Goal: Task Accomplishment & Management: Use online tool/utility

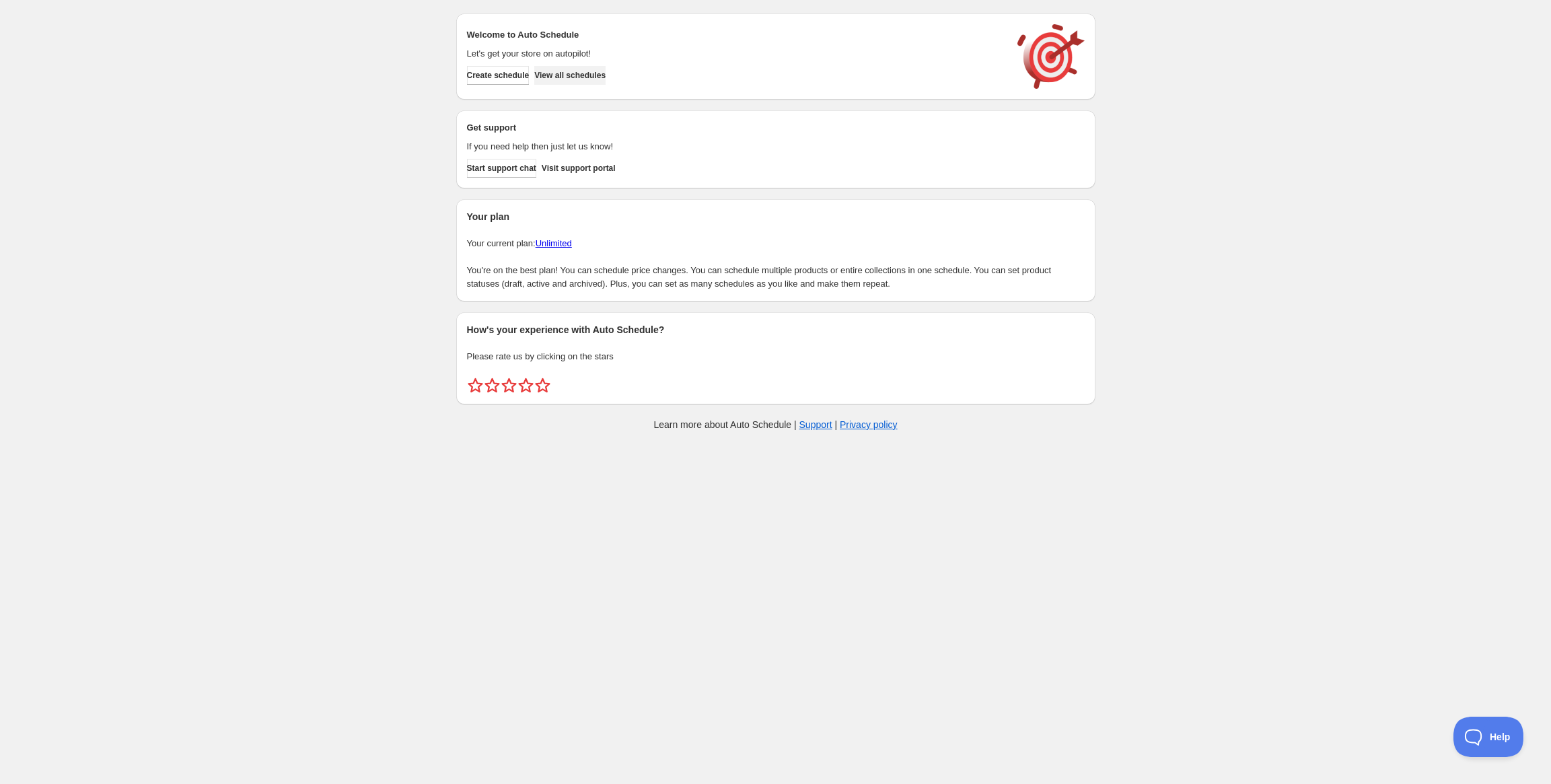
click at [585, 71] on span "View all schedules" at bounding box center [570, 75] width 72 height 11
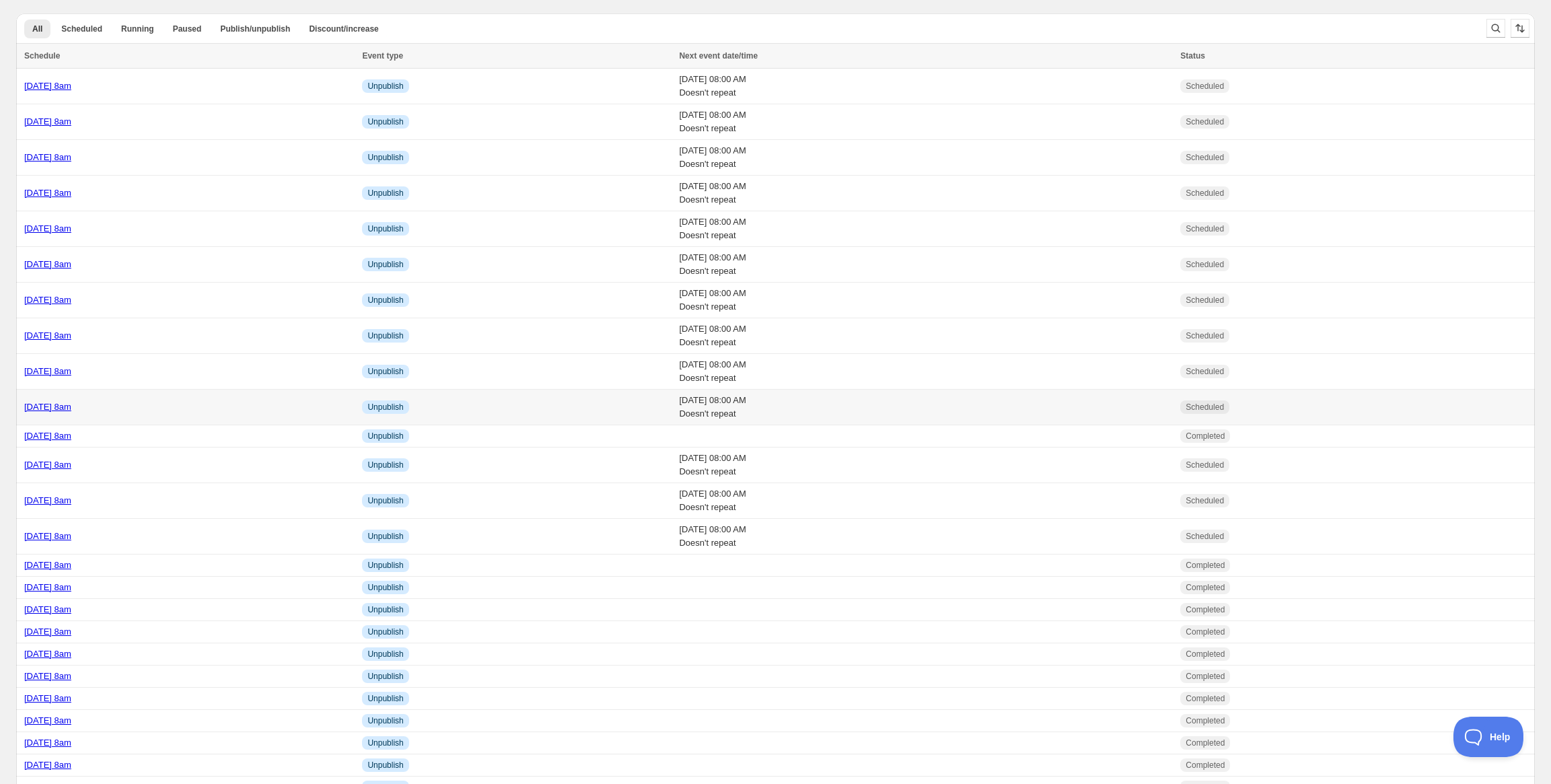
click at [72, 405] on link "[DATE] 8am" at bounding box center [47, 407] width 47 height 10
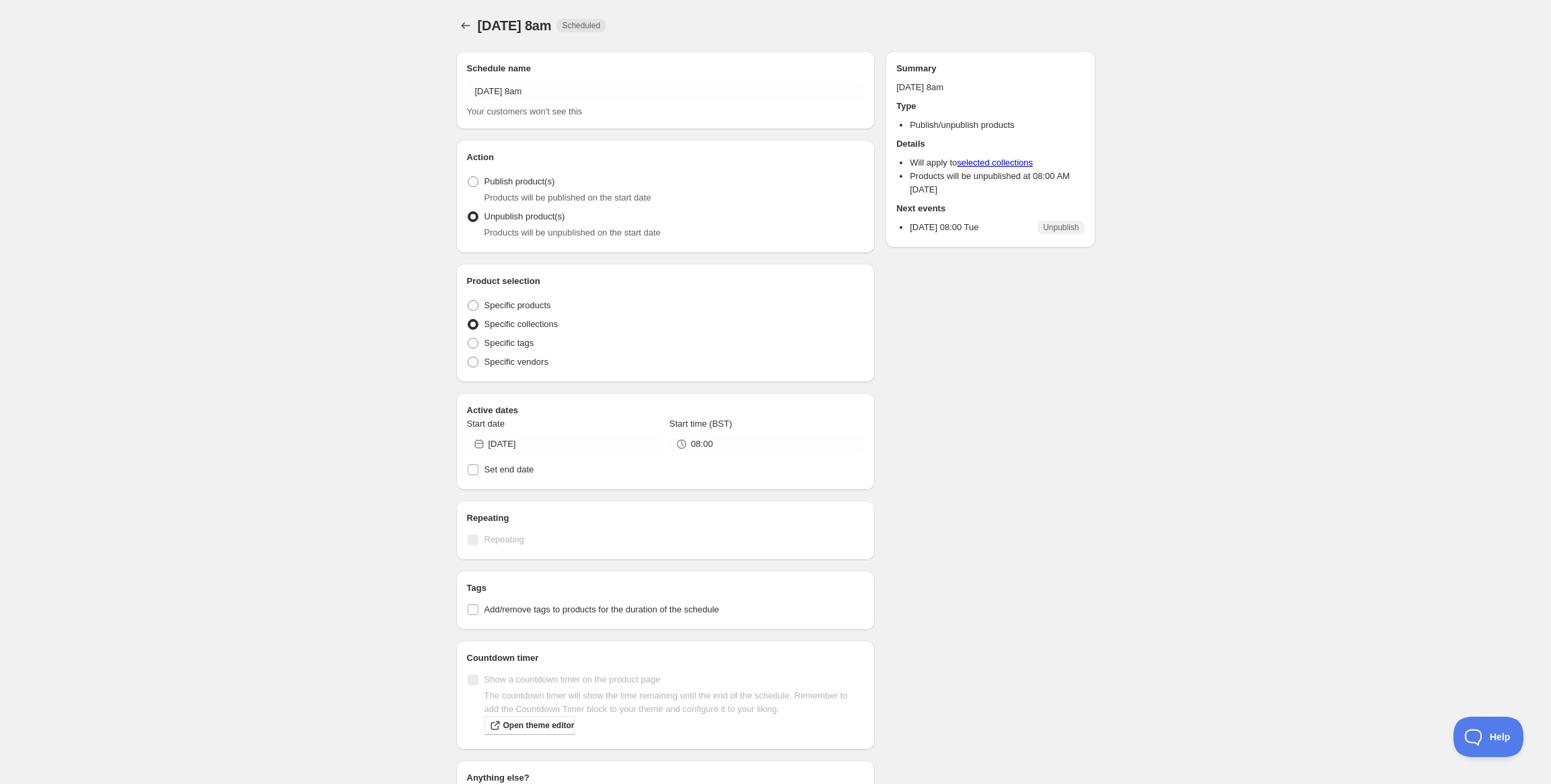
radio input "true"
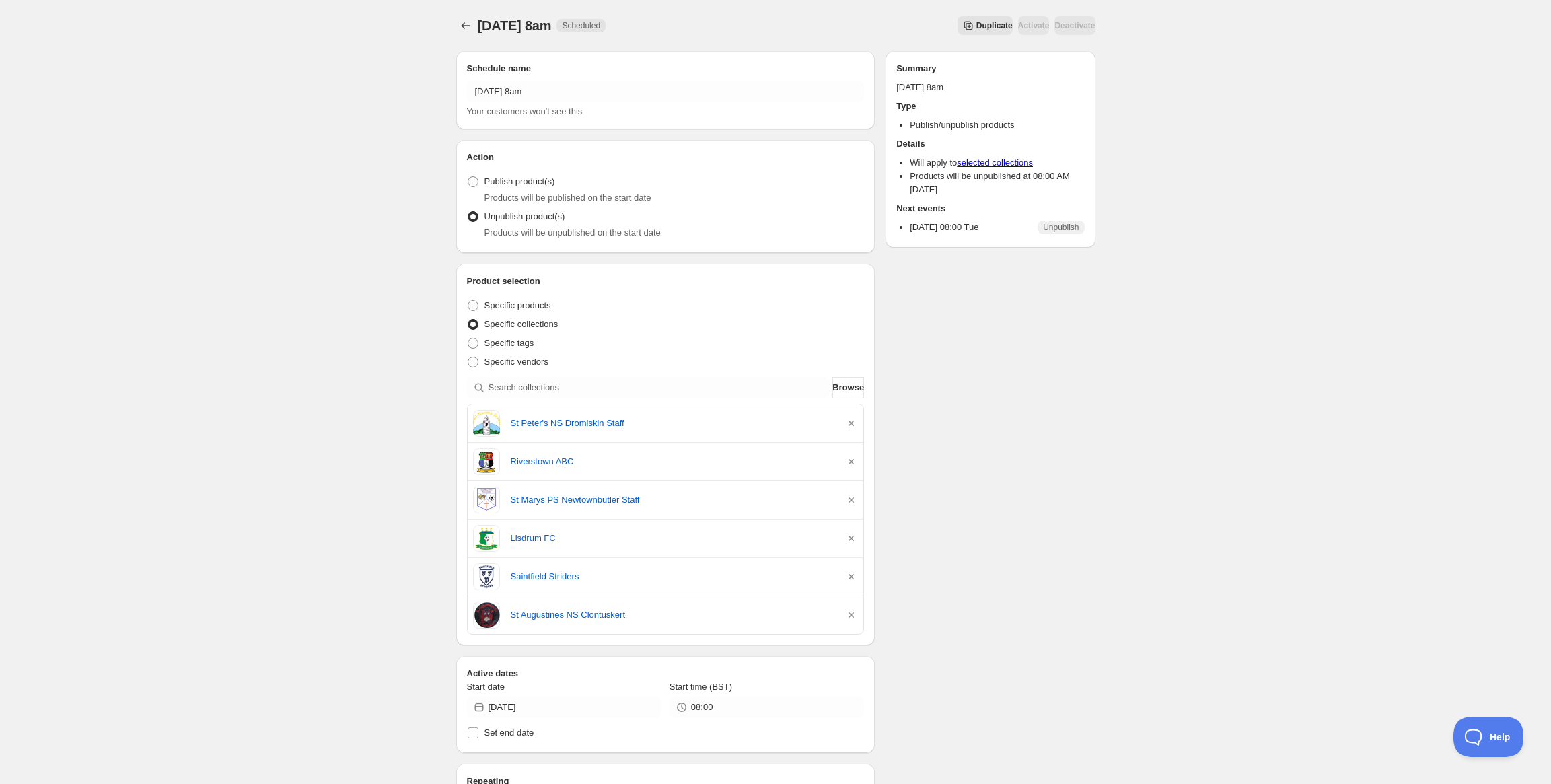
click at [343, 108] on div "[DATE] 8am. This page is ready [DATE] 8am Scheduled Duplicate Activate Deactiva…" at bounding box center [775, 612] width 1551 height 1224
